Goal: Information Seeking & Learning: Learn about a topic

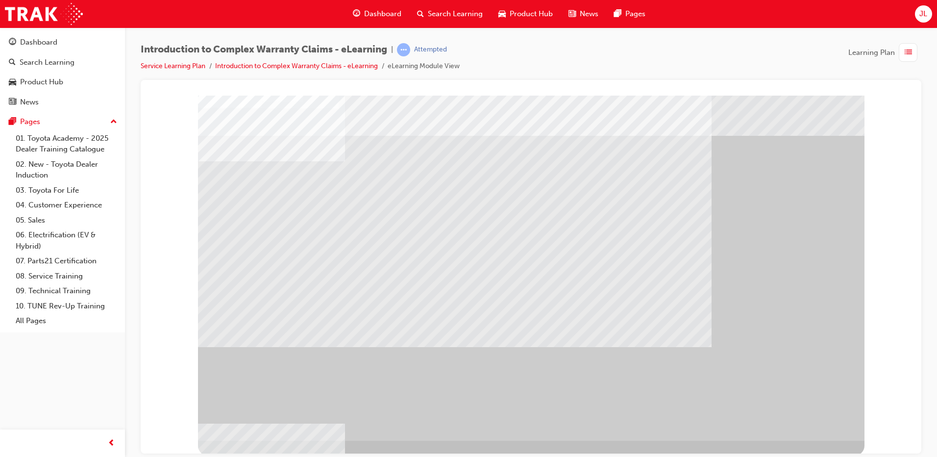
scroll to position [10, 0]
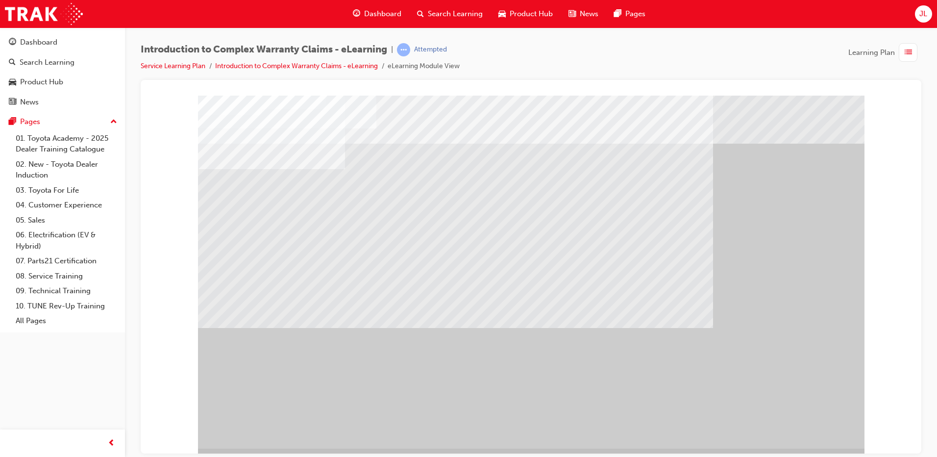
click at [803, 441] on div "" at bounding box center [531, 271] width 666 height 353
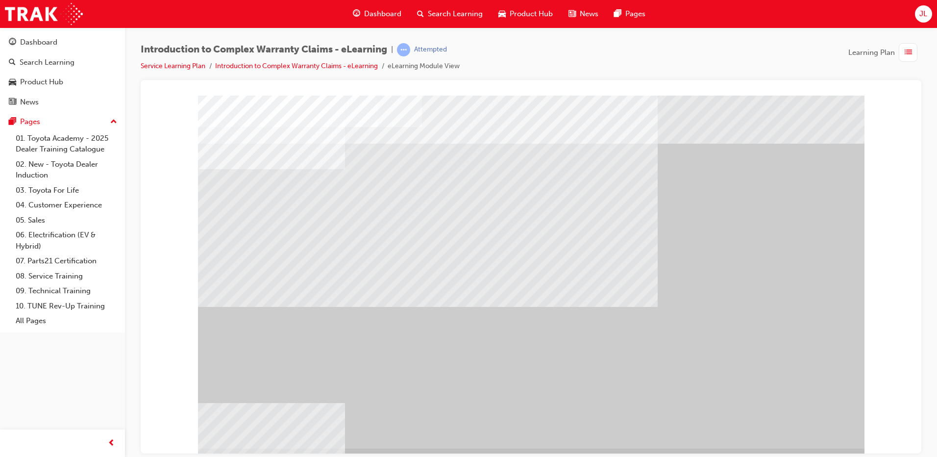
drag, startPoint x: 782, startPoint y: 409, endPoint x: 791, endPoint y: 418, distance: 12.9
click at [783, 413] on div "" at bounding box center [531, 271] width 666 height 353
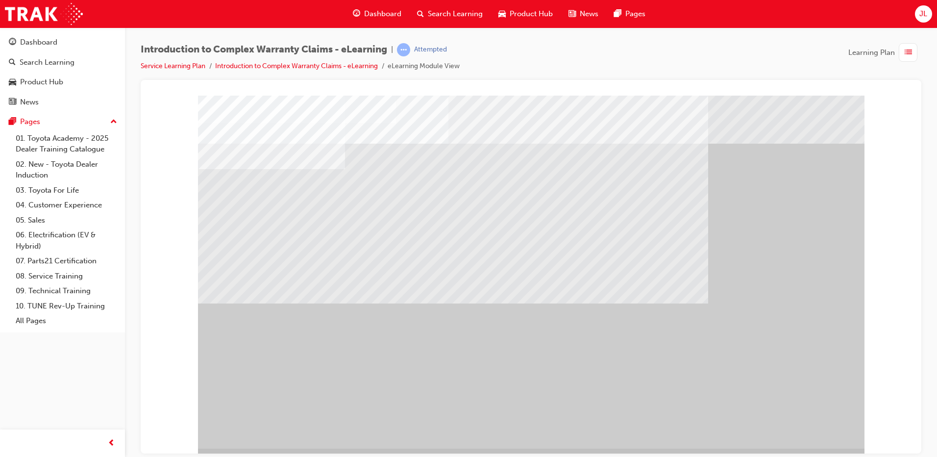
drag, startPoint x: 334, startPoint y: 337, endPoint x: 622, endPoint y: 429, distance: 302.4
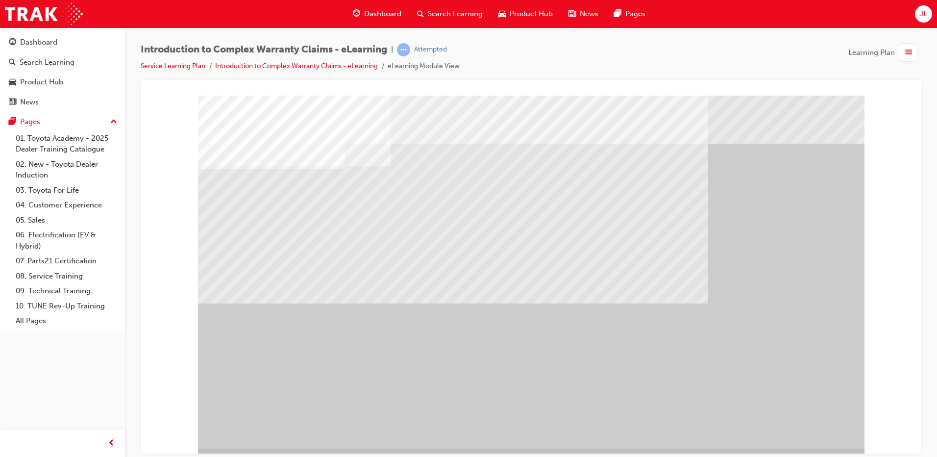
drag, startPoint x: 340, startPoint y: 214, endPoint x: 333, endPoint y: 216, distance: 7.6
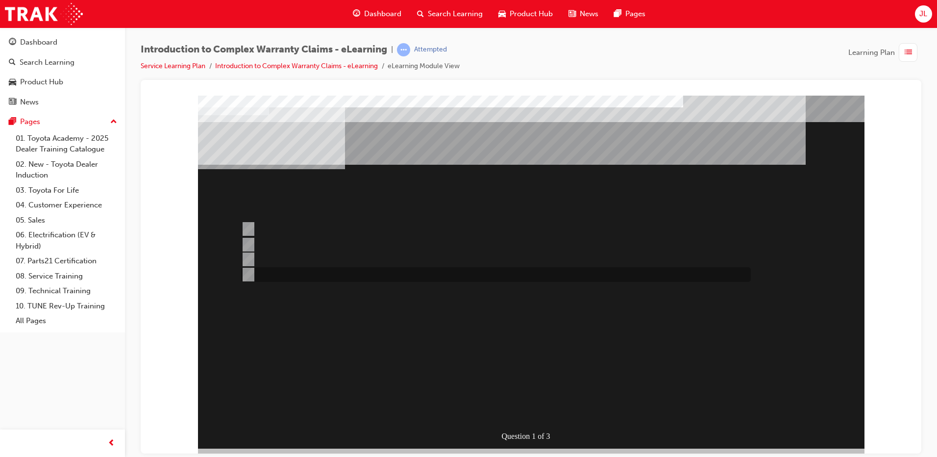
click at [245, 273] on input "WINPAQ auto-processes greater than 75% of all Warranty Claims in put by dealers." at bounding box center [246, 274] width 11 height 11
radio input "true"
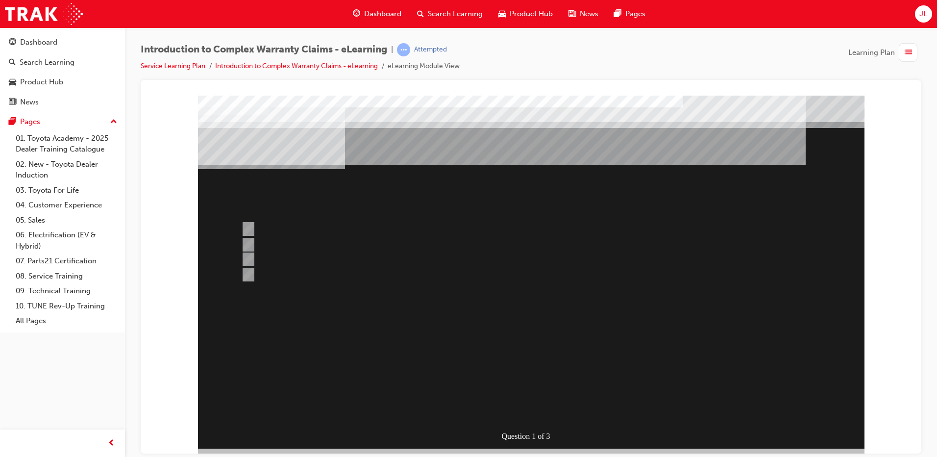
click at [248, 270] on div at bounding box center [531, 271] width 666 height 353
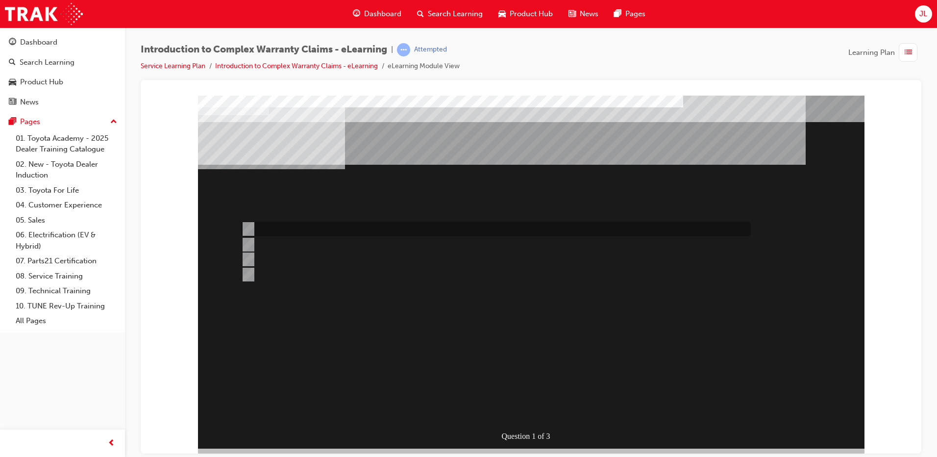
click at [246, 226] on input "All claim data input fields are sent to TMC for adjudication." at bounding box center [246, 228] width 11 height 11
radio input "true"
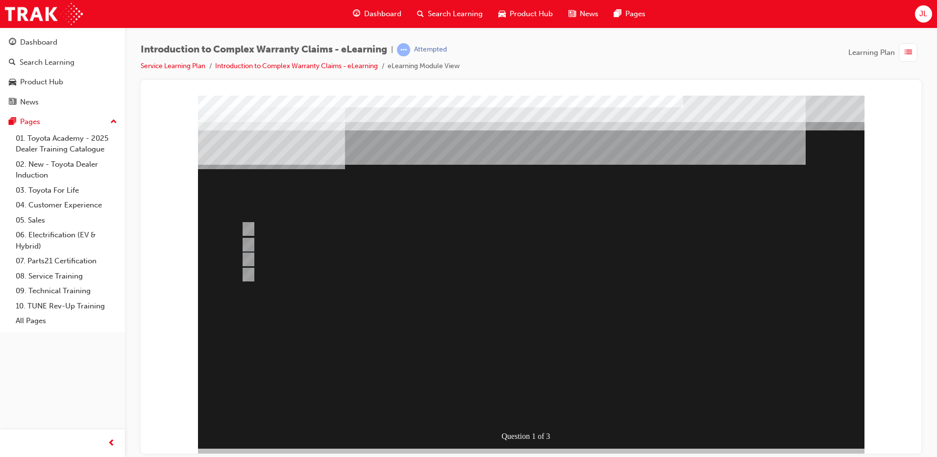
click at [515, 407] on div at bounding box center [531, 271] width 666 height 353
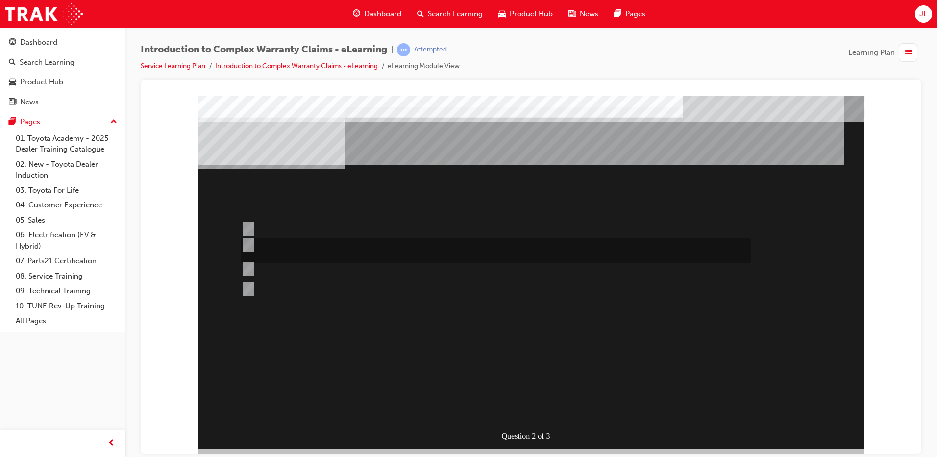
click at [252, 247] on div at bounding box center [493, 250] width 509 height 25
radio input "true"
click at [251, 305] on input "Where most Operation Code combinations have to use the same base operation code…" at bounding box center [246, 309] width 11 height 11
radio input "true"
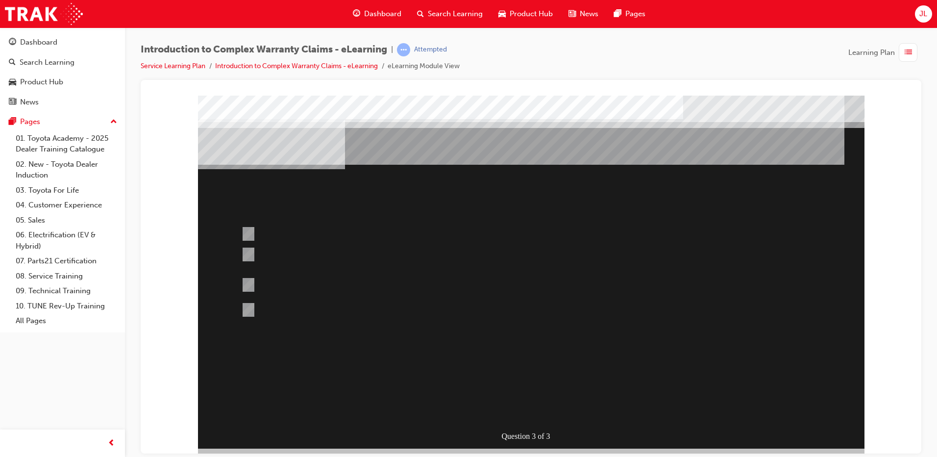
click at [241, 232] on div at bounding box center [531, 271] width 666 height 353
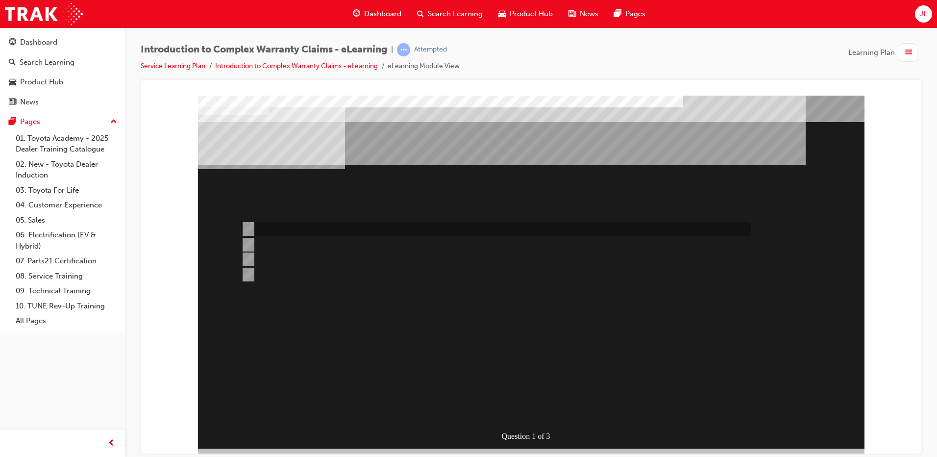
click at [251, 225] on input "All claim data input fields are sent to TMC for adjudication." at bounding box center [246, 228] width 11 height 11
radio input "true"
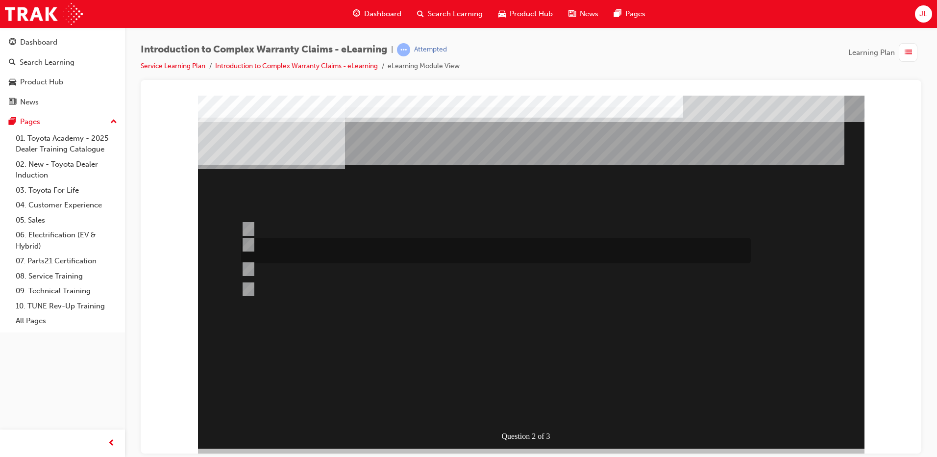
click at [286, 248] on div at bounding box center [493, 250] width 509 height 25
radio input "true"
click at [347, 280] on div at bounding box center [493, 284] width 509 height 26
radio input "true"
